Goal: Task Accomplishment & Management: Use online tool/utility

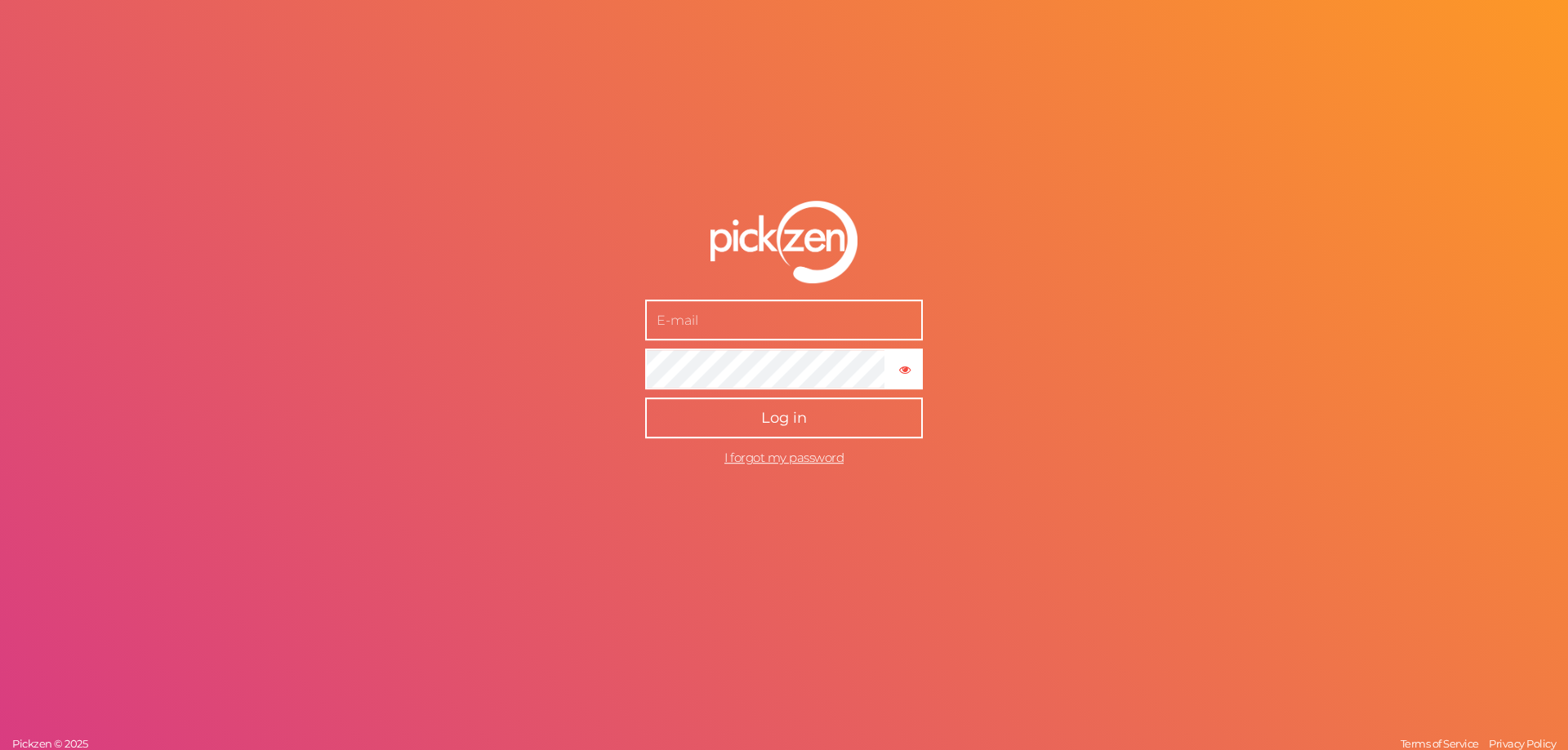
type input "[EMAIL_ADDRESS][DOMAIN_NAME]"
click at [810, 419] on button "Log in" at bounding box center [784, 419] width 278 height 41
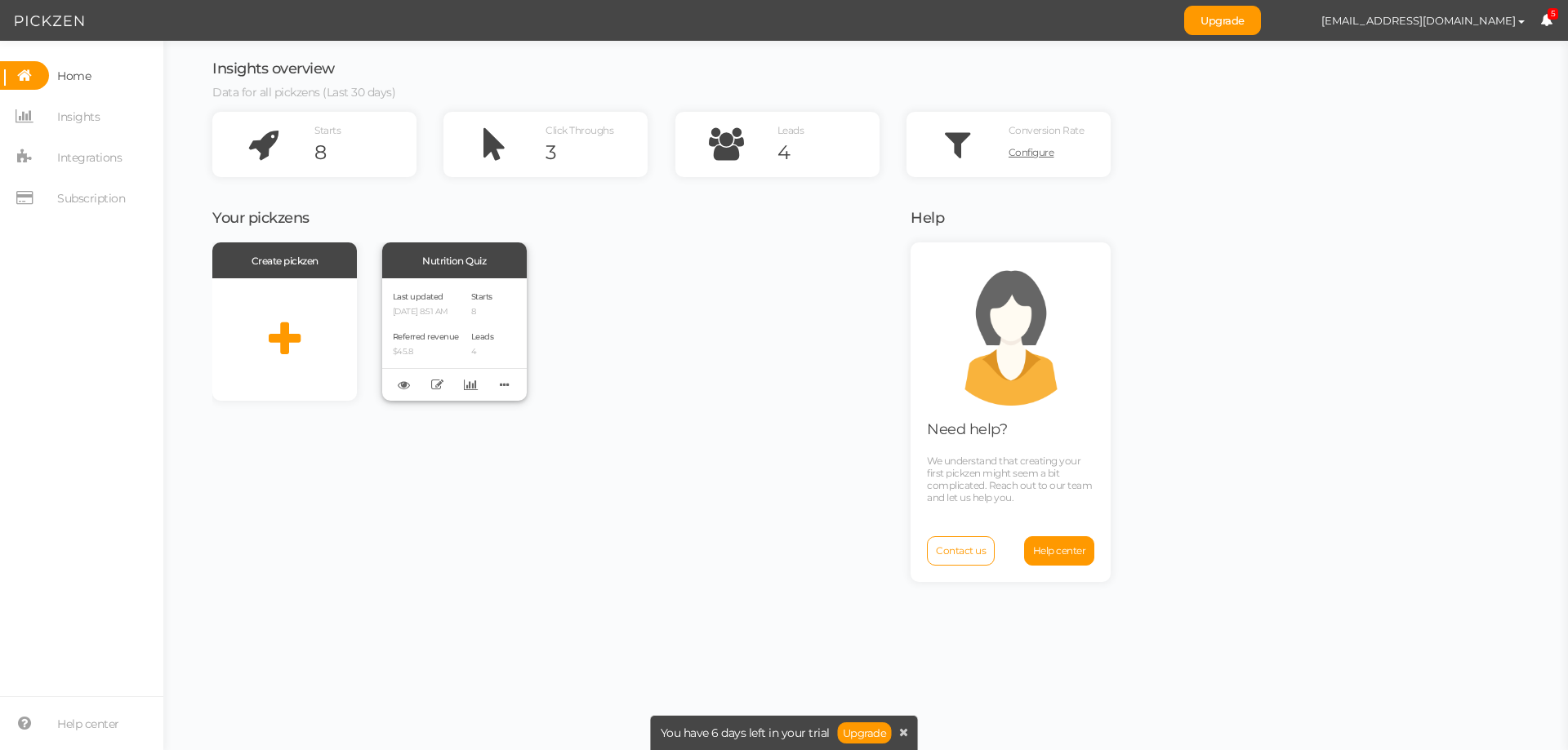
click at [485, 320] on div "Starts 8 Leads 4" at bounding box center [482, 340] width 22 height 101
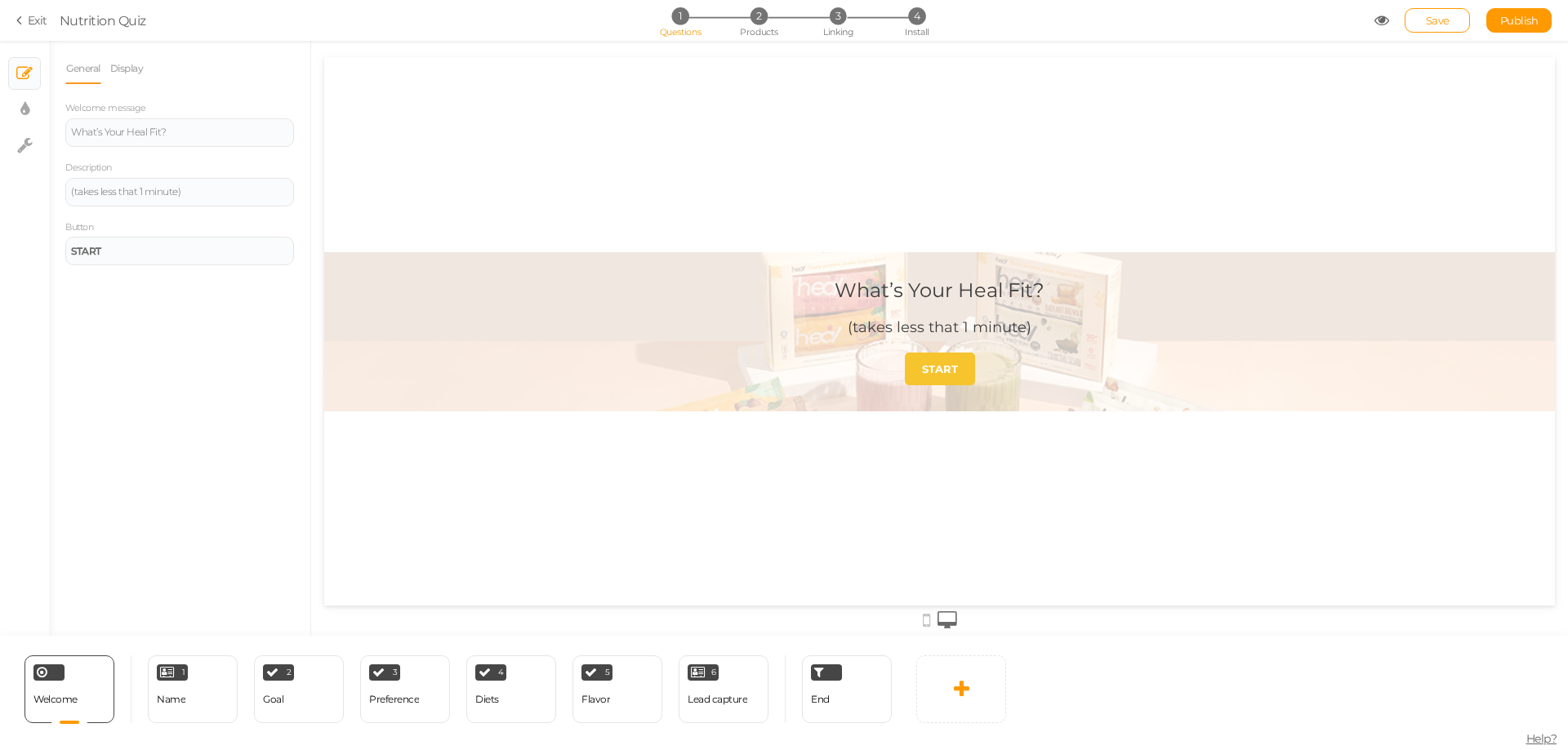
click at [929, 376] on link "START" at bounding box center [939, 369] width 70 height 33
click at [30, 118] on link "× Display settings" at bounding box center [24, 109] width 31 height 31
select select "2"
select select "montserrat"
select select "fade"
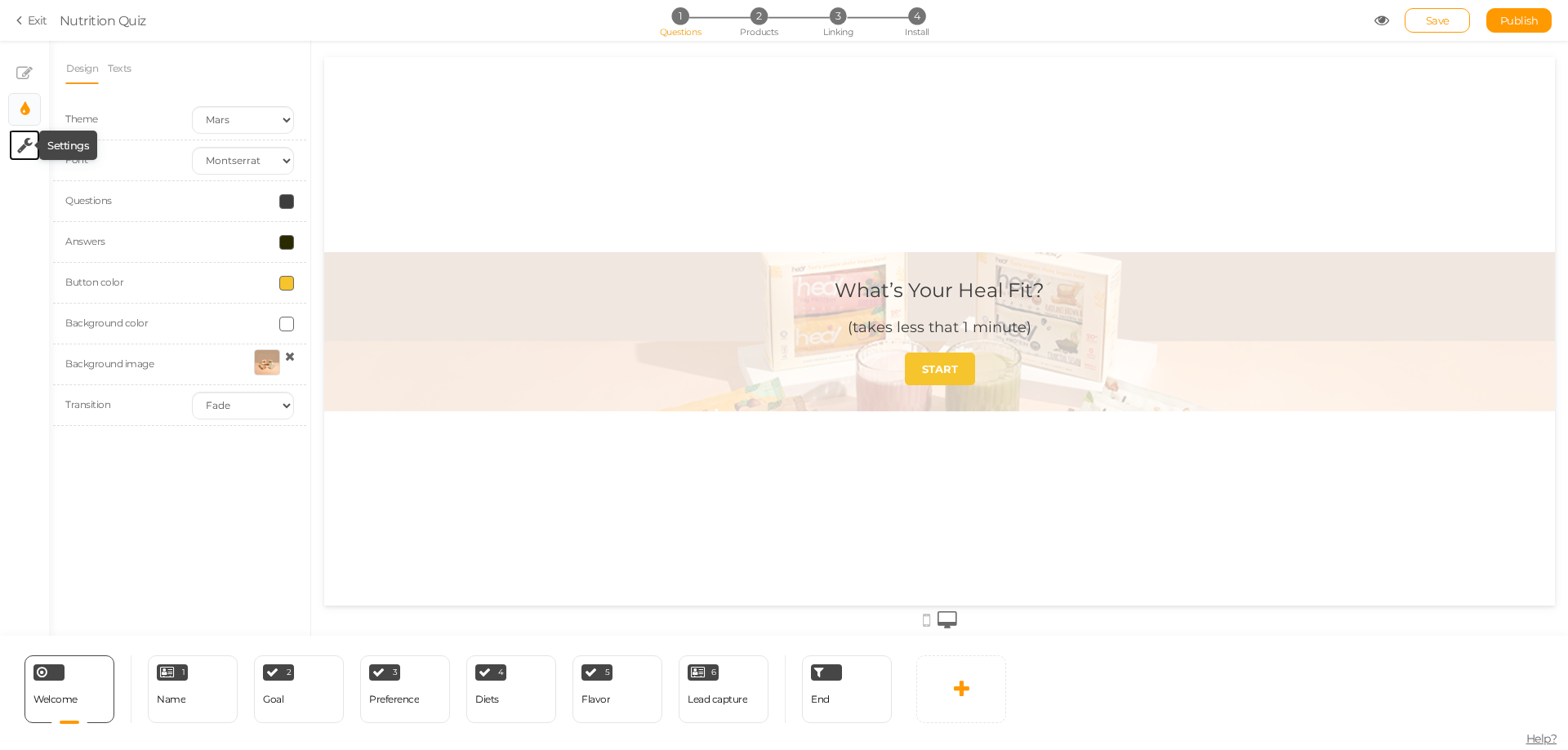
click at [22, 155] on tooltip "× Settings" at bounding box center [24, 146] width 16 height 21
select select "en"
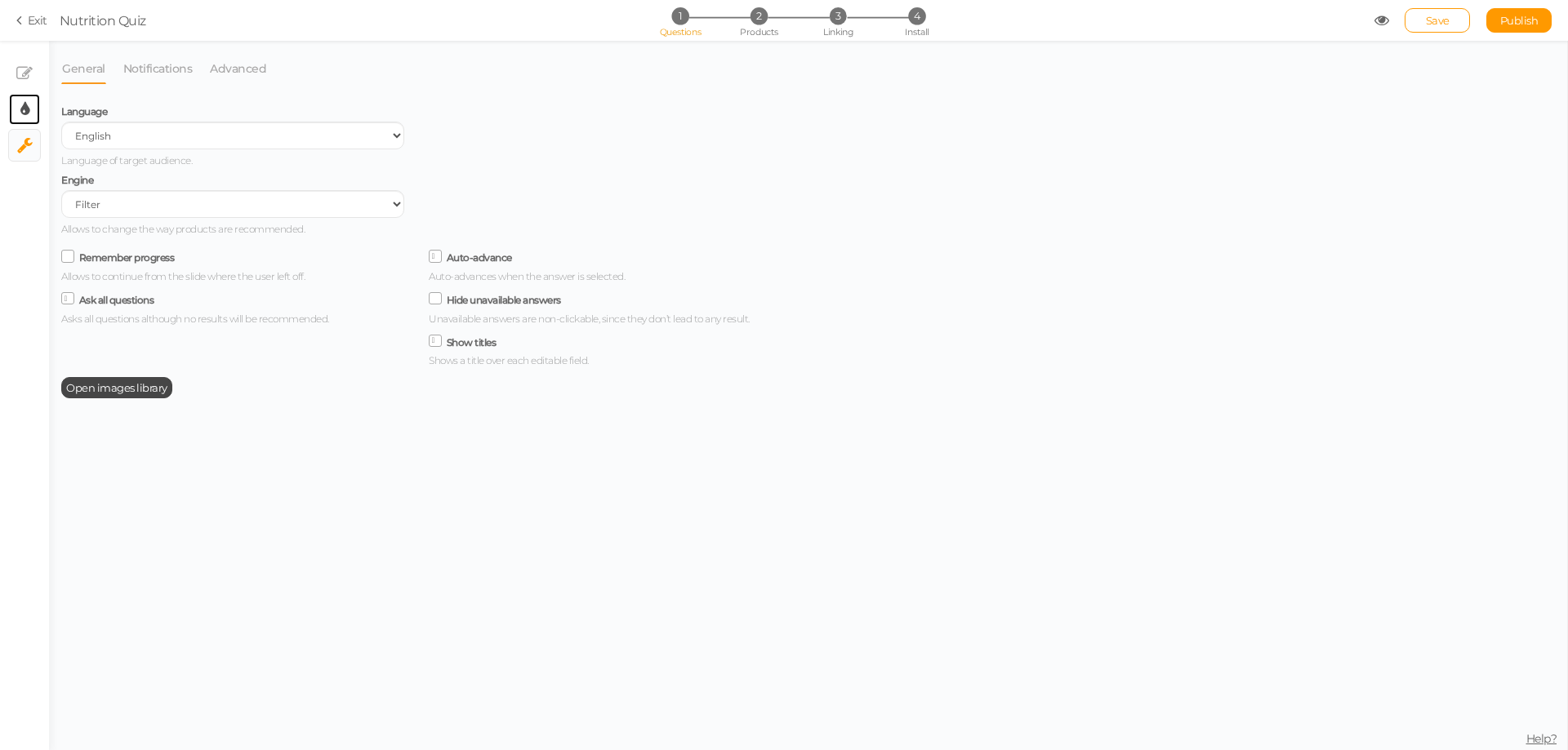
click at [15, 111] on link "× Display settings" at bounding box center [24, 109] width 31 height 31
select select "2"
select select "montserrat"
select select "fade"
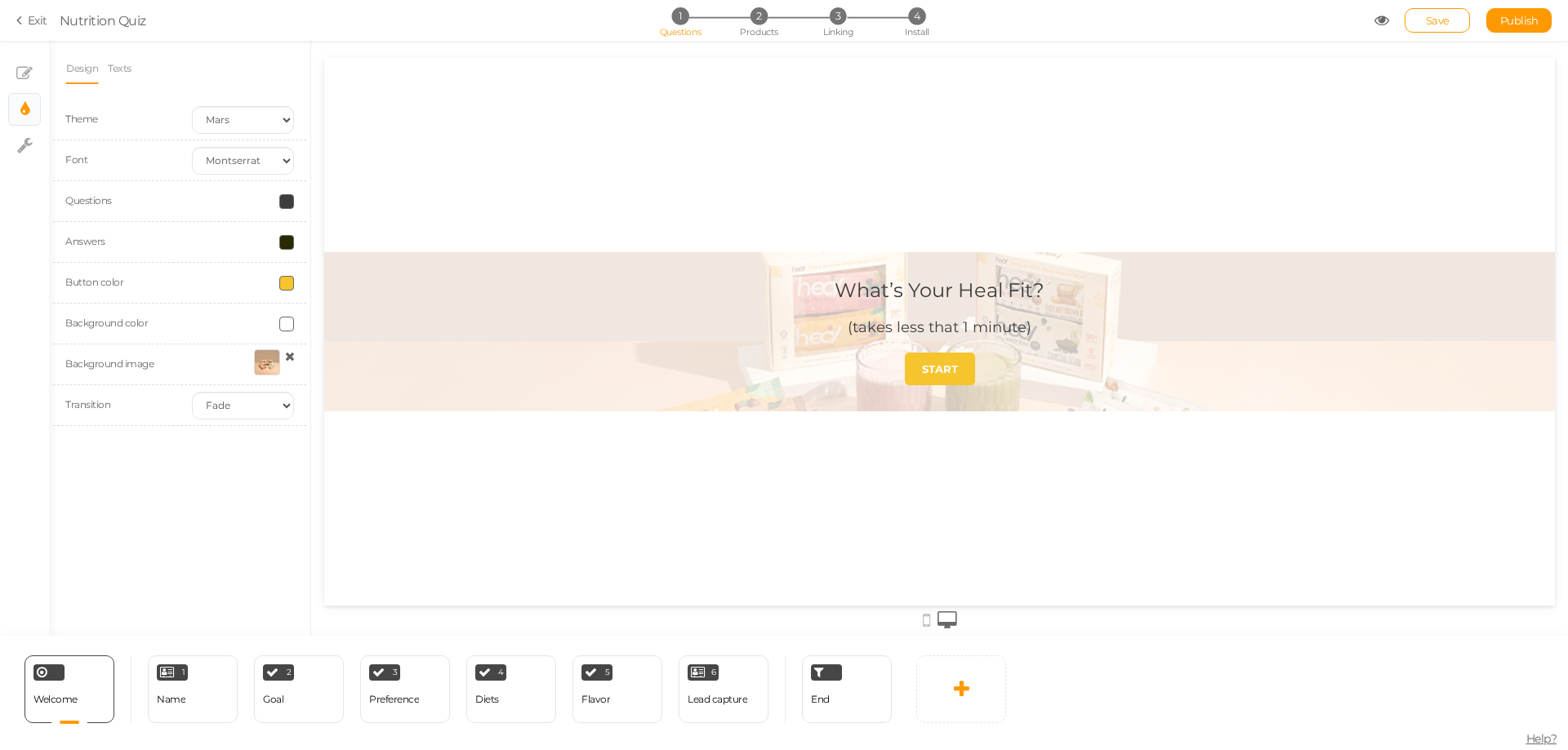
click at [267, 360] on div at bounding box center [267, 362] width 26 height 26
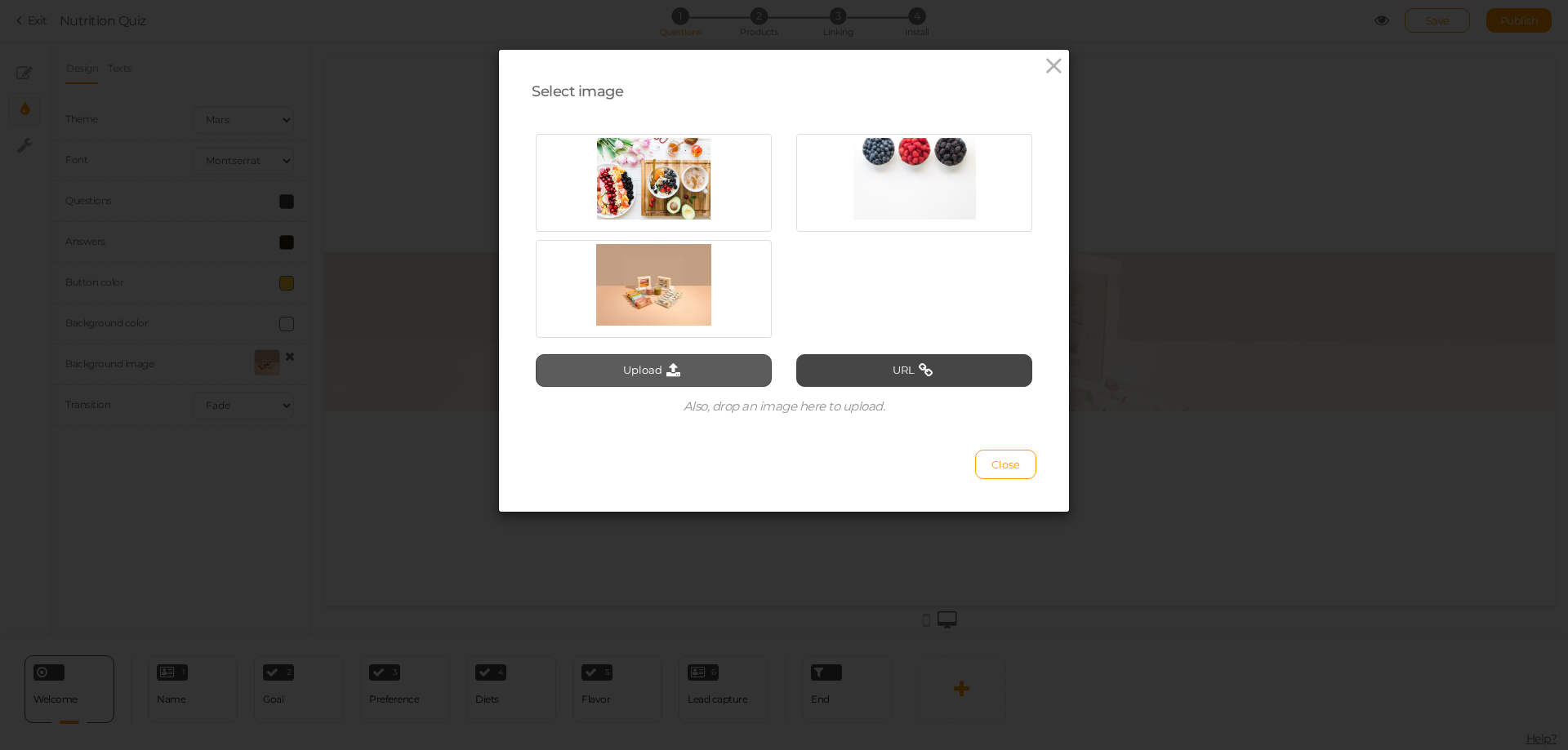
click at [654, 363] on button "Upload" at bounding box center [654, 370] width 236 height 33
type input "C:\fakepath\Gemini_Generated_Image_x2ngvcx2ngvcx2ng.png"
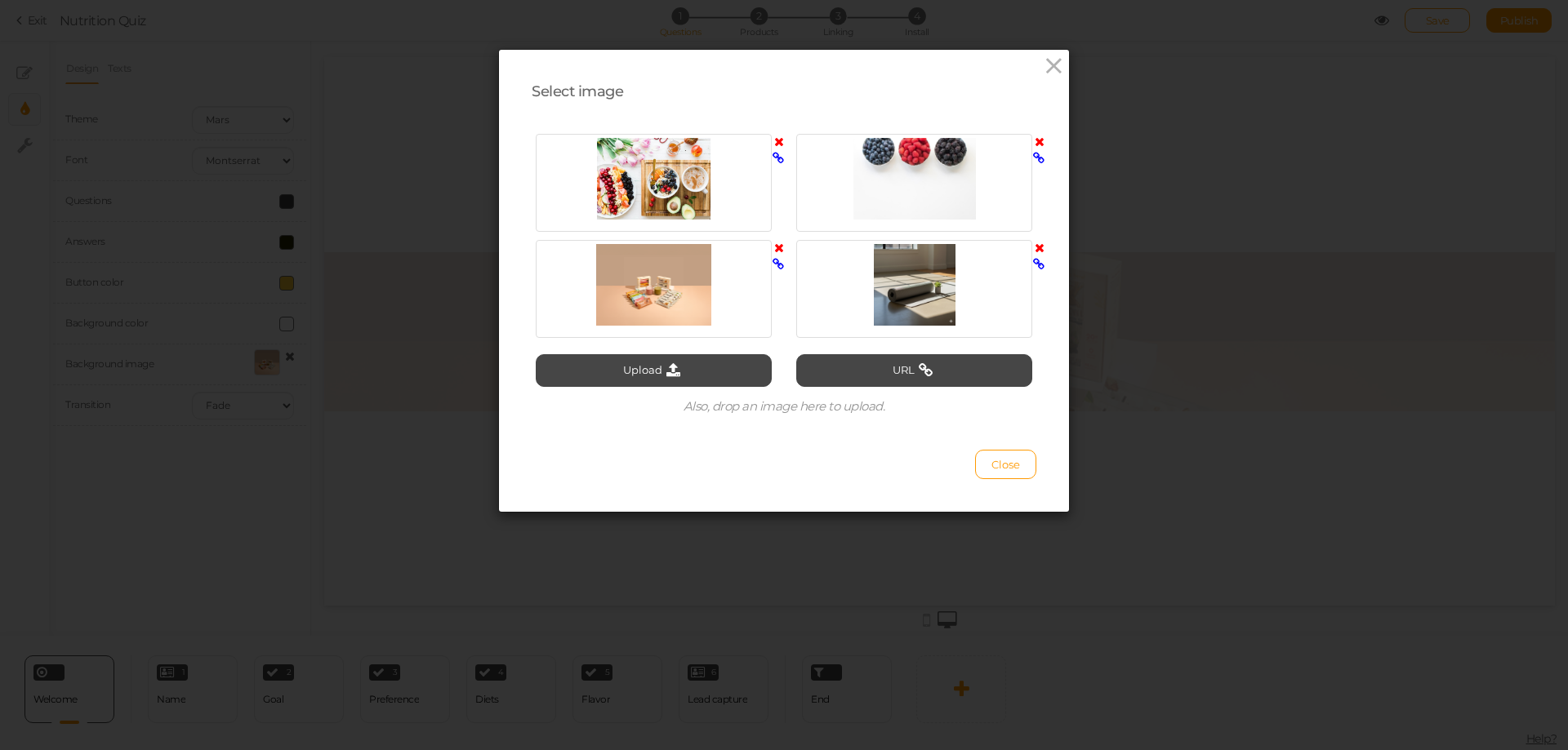
drag, startPoint x: 938, startPoint y: 219, endPoint x: 938, endPoint y: 233, distance: 14.0
click at [938, 221] on div at bounding box center [914, 183] width 236 height 98
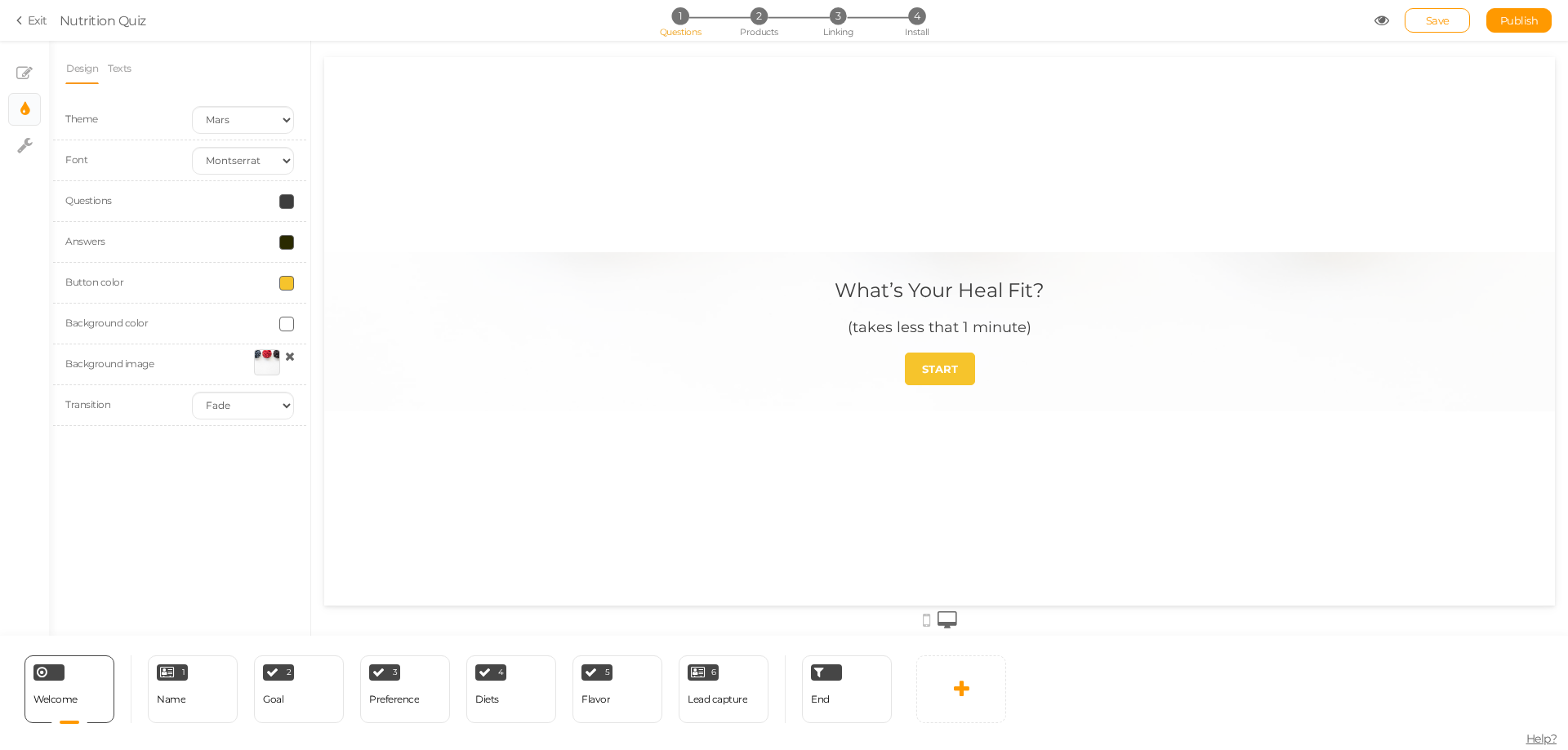
click at [270, 372] on div at bounding box center [267, 362] width 26 height 26
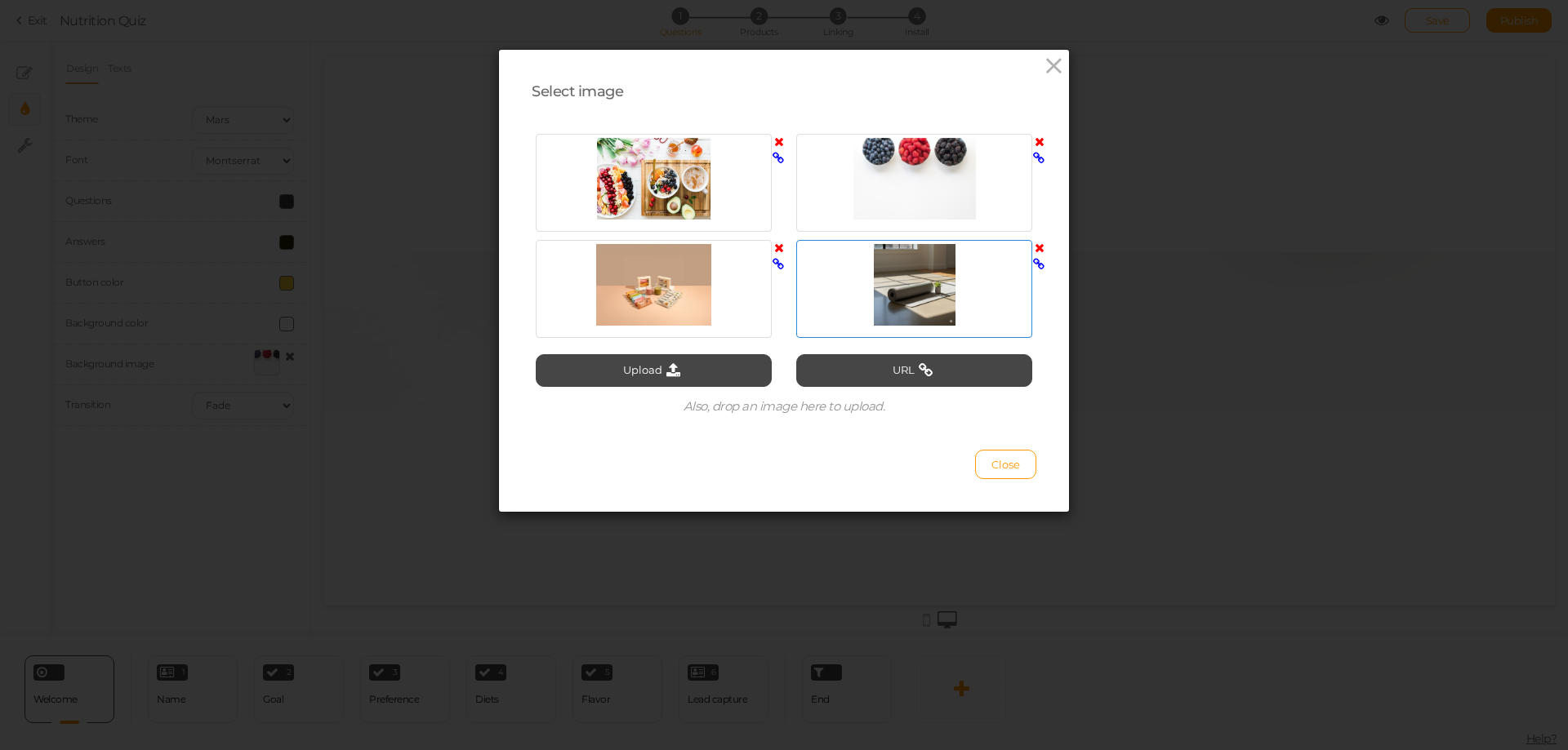
click at [887, 286] on div at bounding box center [914, 285] width 228 height 81
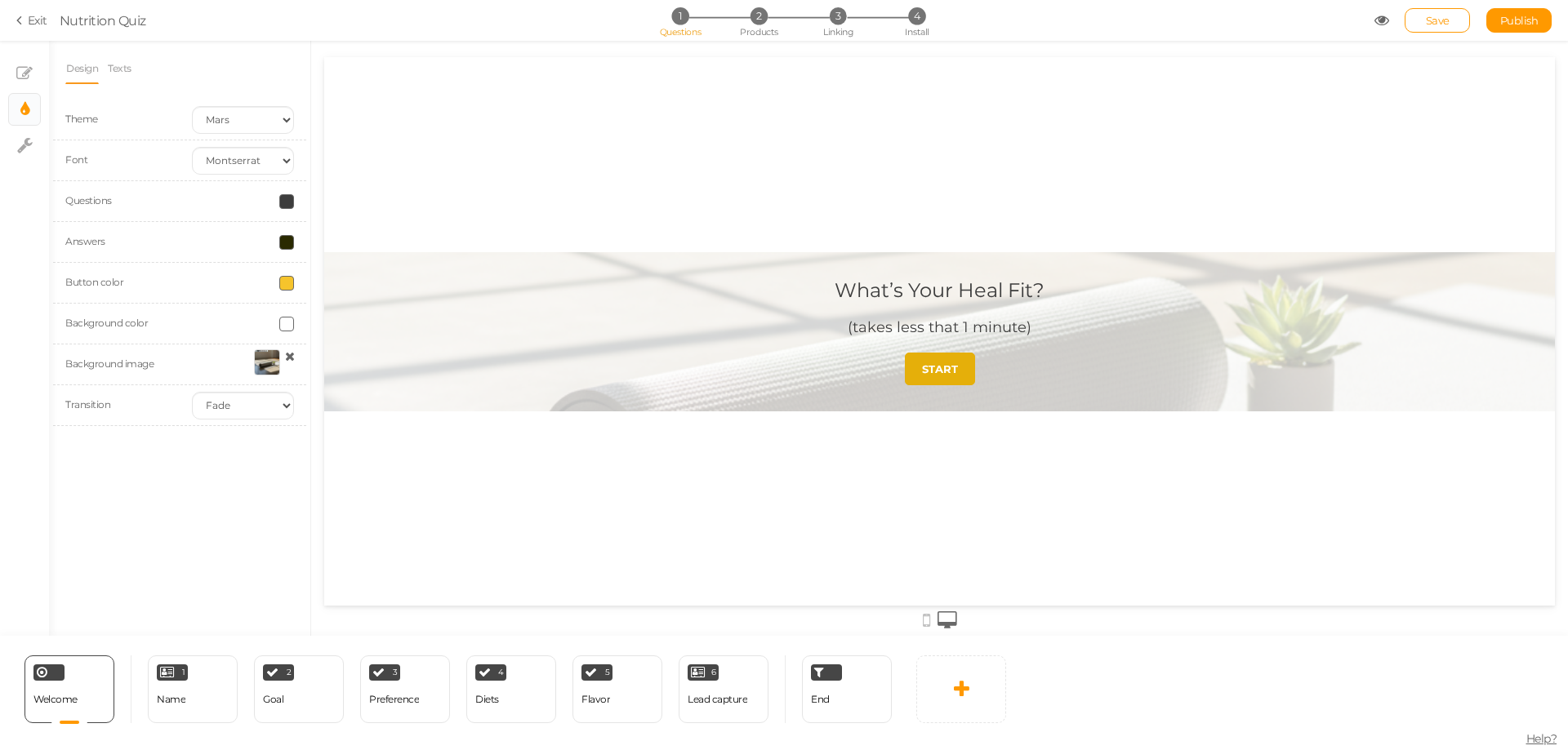
click at [930, 370] on strong "START" at bounding box center [940, 369] width 36 height 13
click at [1430, 26] on span "Save" at bounding box center [1438, 21] width 23 height 13
